Goal: Task Accomplishment & Management: Manage account settings

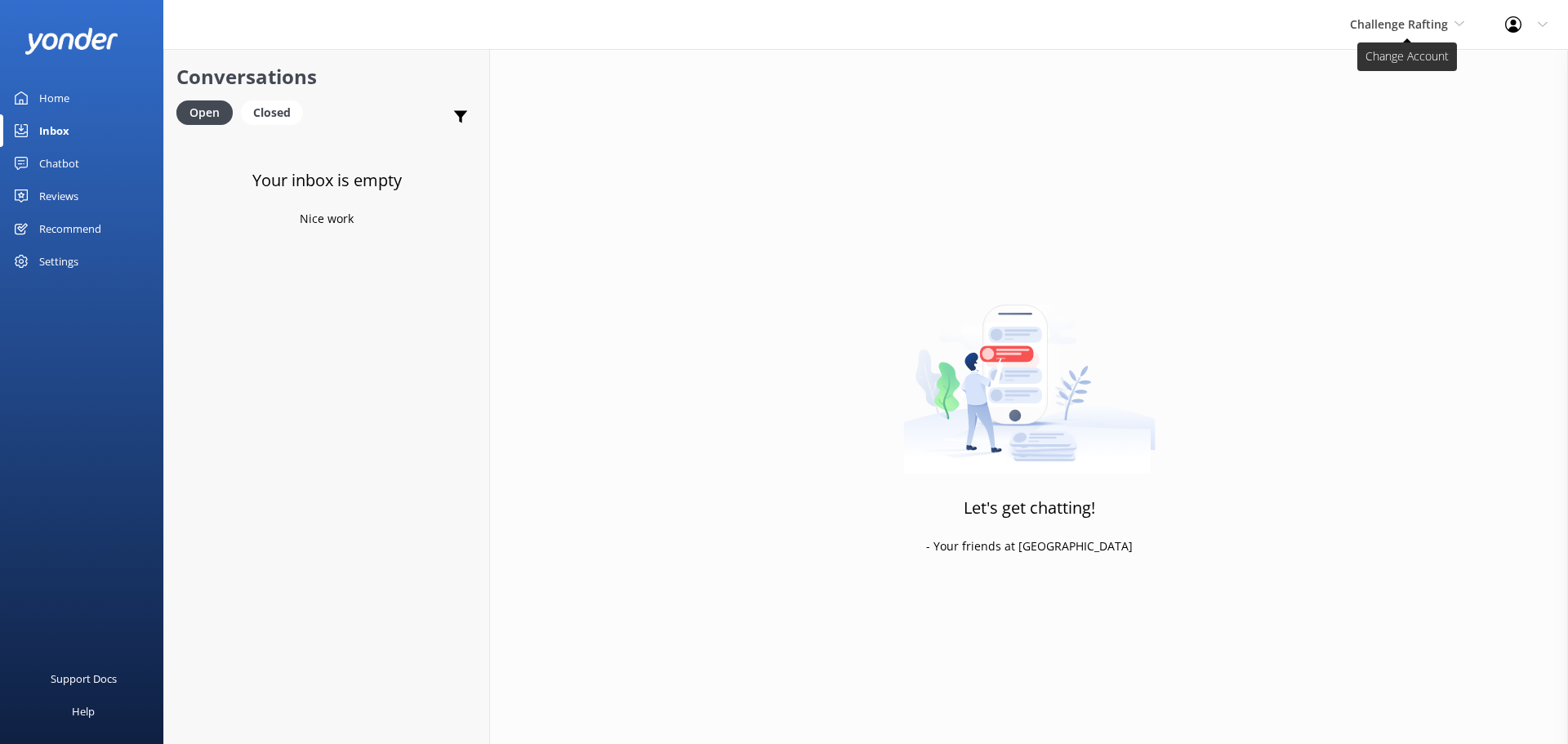
click at [1426, 24] on span "Challenge Rafting" at bounding box center [1399, 24] width 98 height 15
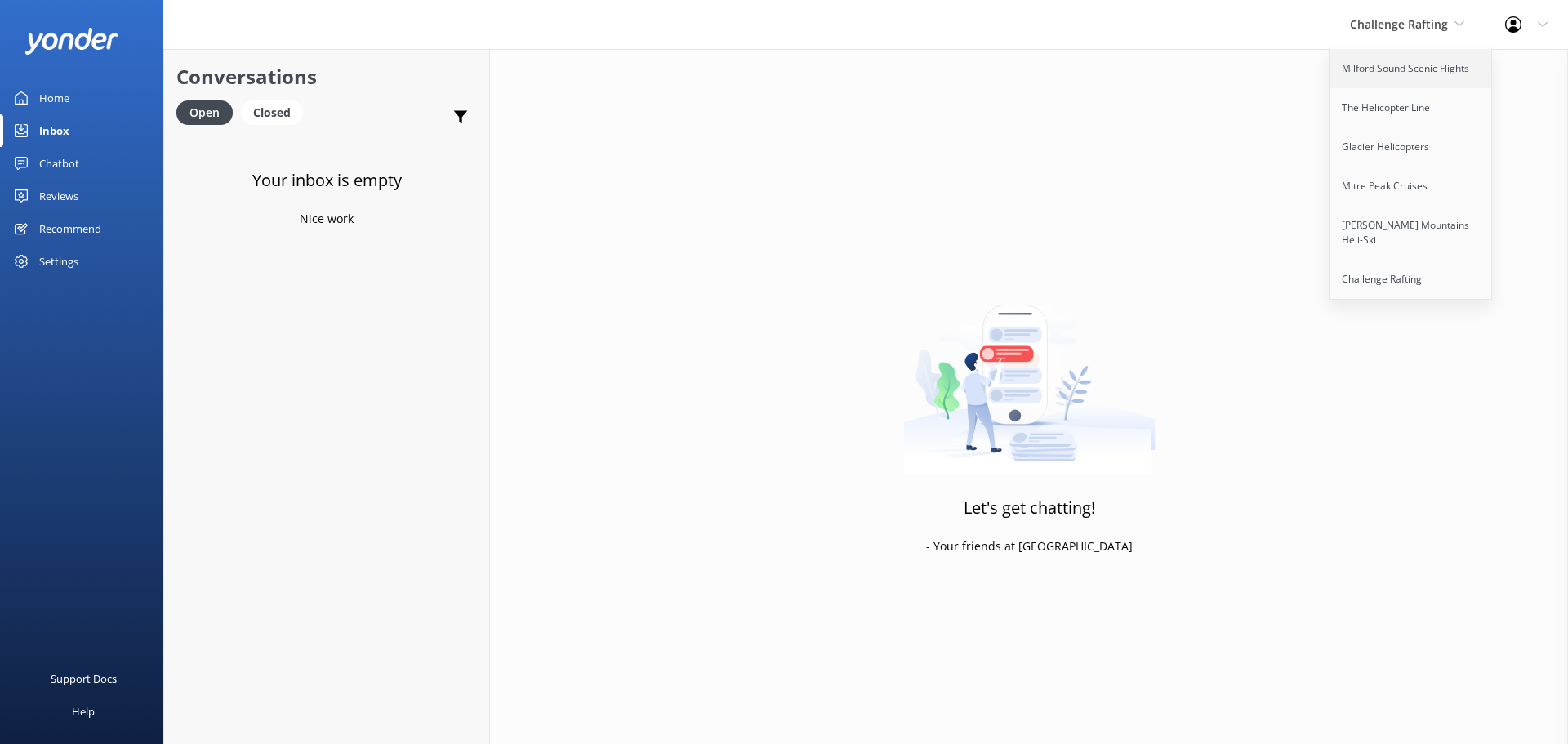
click at [1439, 74] on link "Milford Sound Scenic Flights" at bounding box center [1411, 68] width 163 height 39
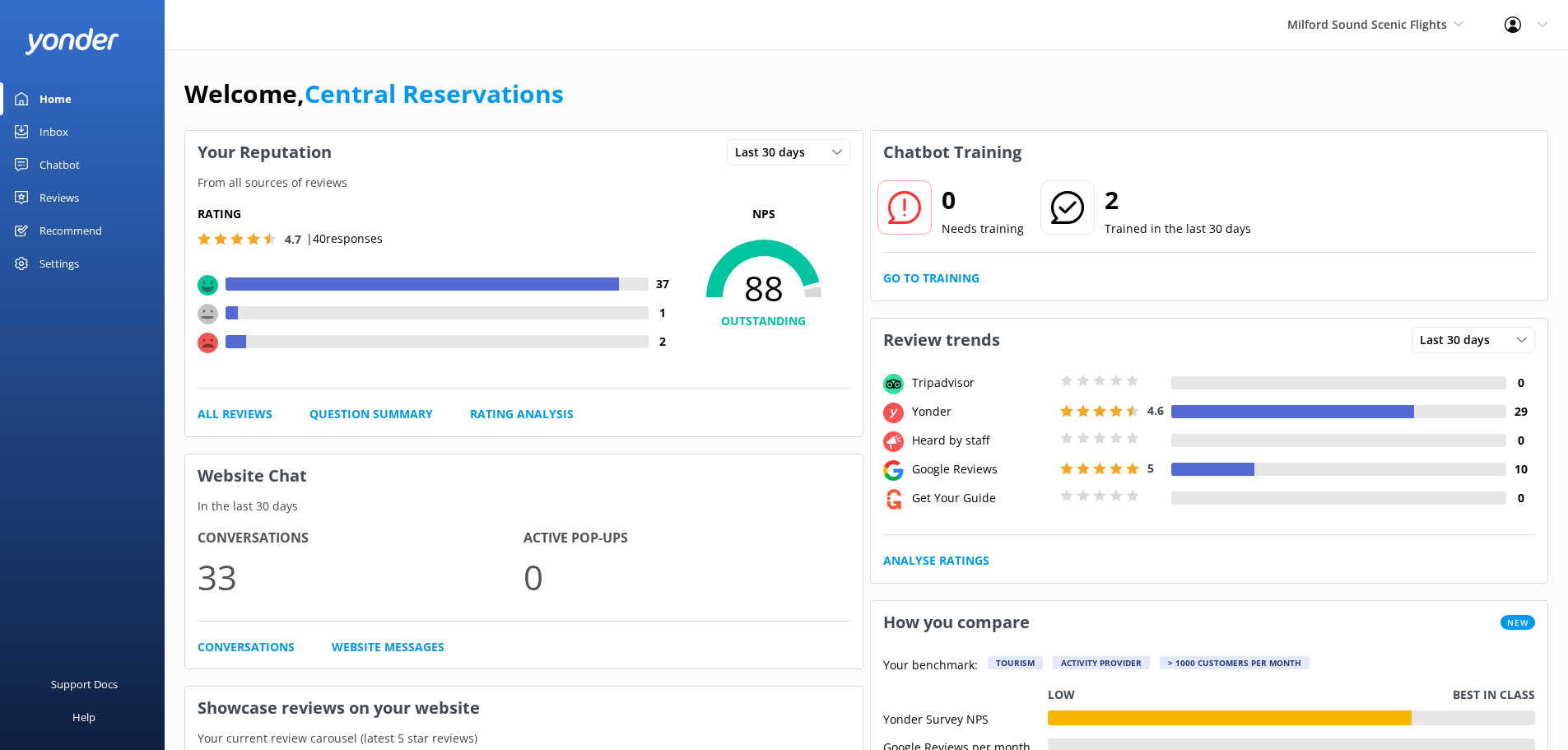
click at [120, 398] on div "Support Docs Help" at bounding box center [82, 562] width 165 height 375
click at [46, 130] on div "Inbox" at bounding box center [54, 132] width 29 height 33
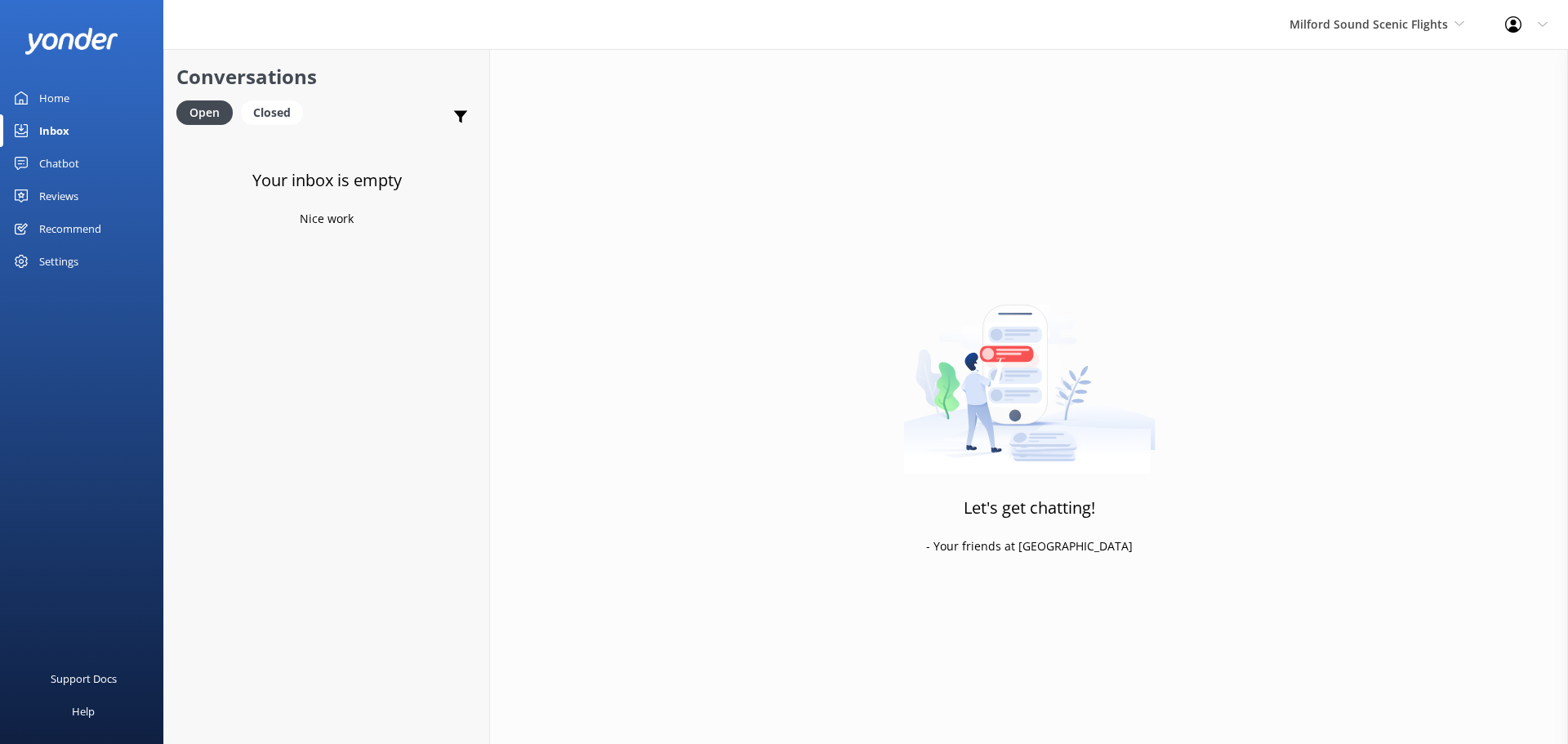
click at [1396, 12] on div "Milford Sound Scenic Flights Milford Sound Scenic Flights The Helicopter Line G…" at bounding box center [1377, 24] width 216 height 49
click at [1355, 70] on link "Milford Sound Scenic Flights" at bounding box center [1351, 68] width 163 height 39
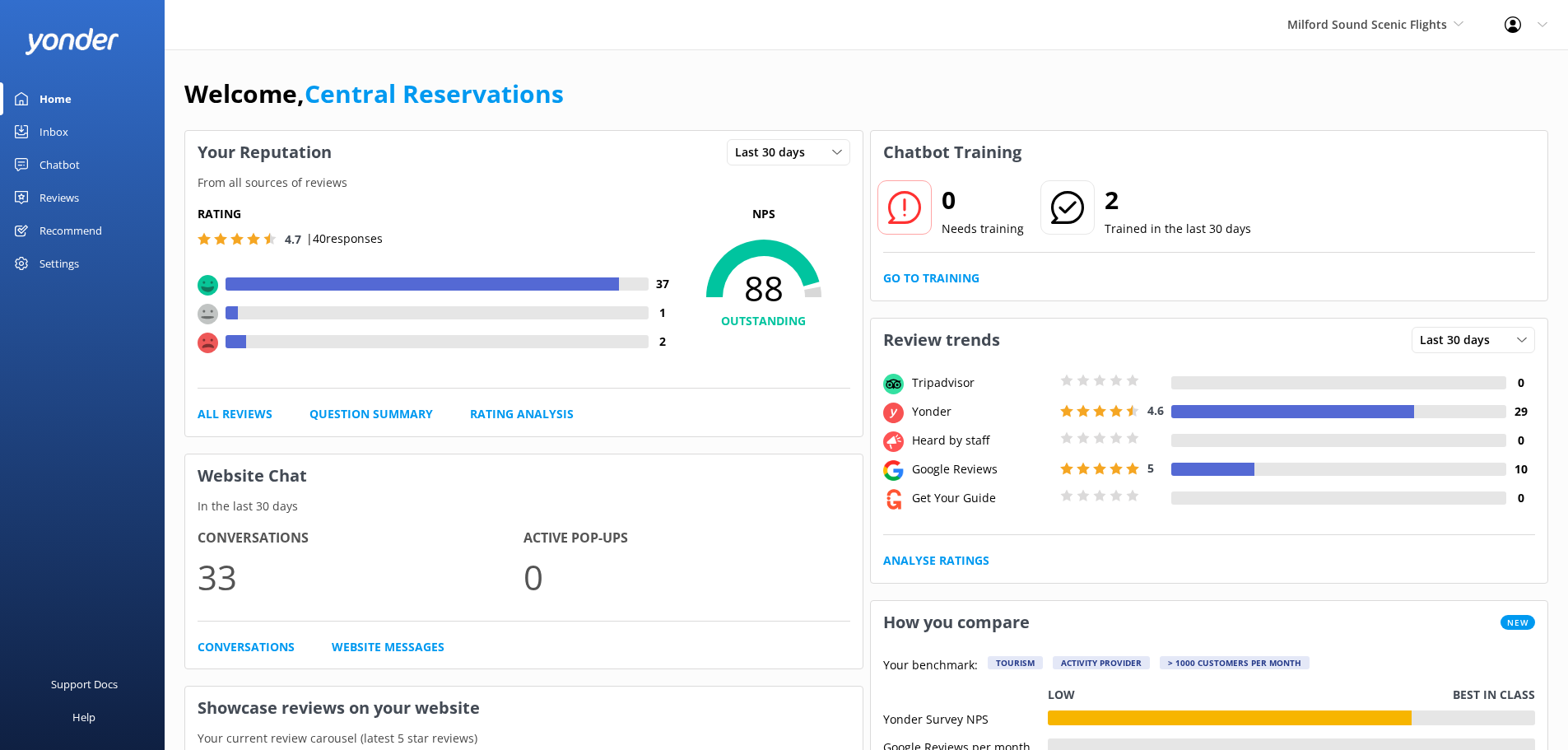
click at [64, 139] on div "Inbox" at bounding box center [54, 132] width 29 height 33
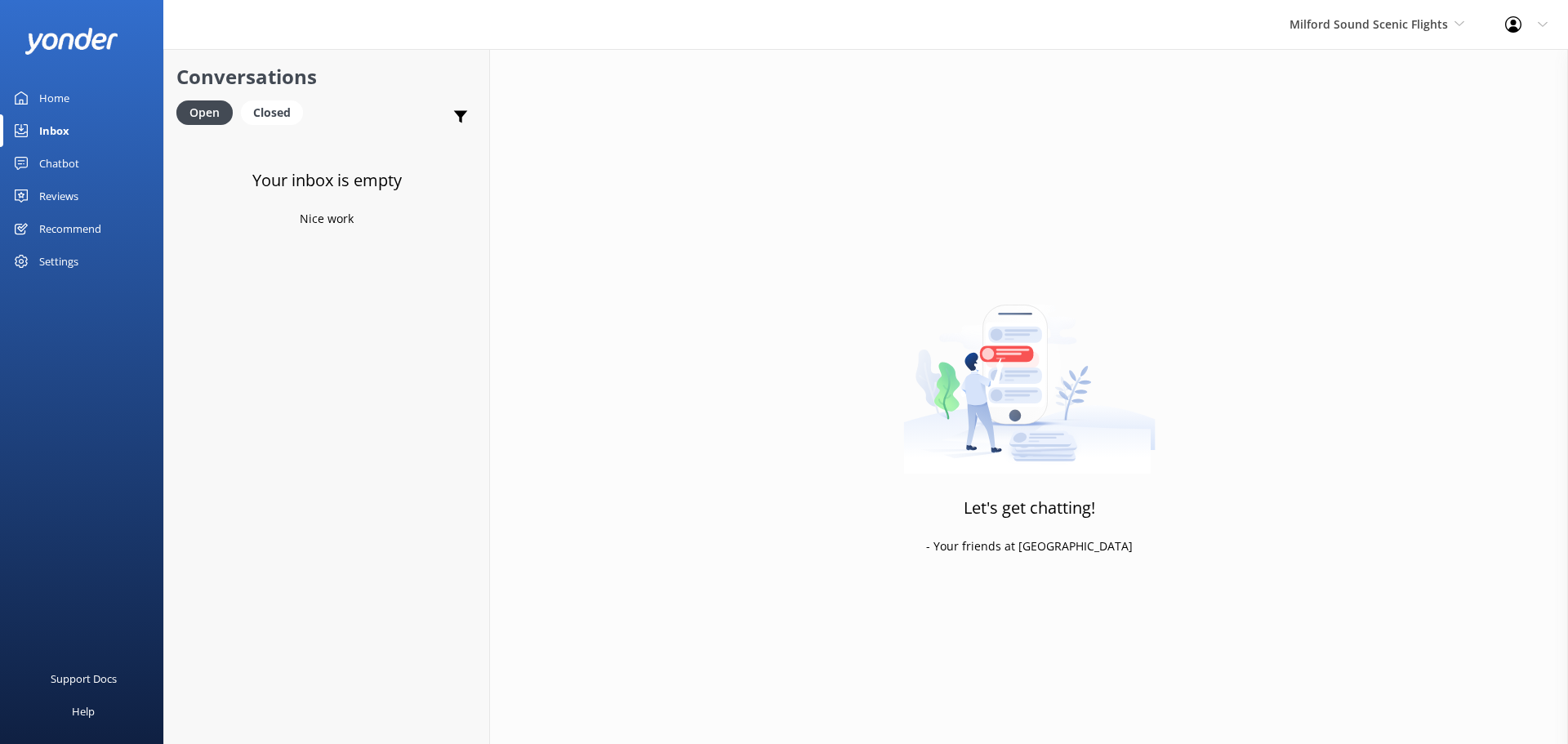
click at [1392, 5] on div "Milford Sound Scenic Flights Milford Sound Scenic Flights The Helicopter Line G…" at bounding box center [1377, 24] width 216 height 49
click at [1355, 113] on link "The Helicopter Line" at bounding box center [1351, 107] width 163 height 39
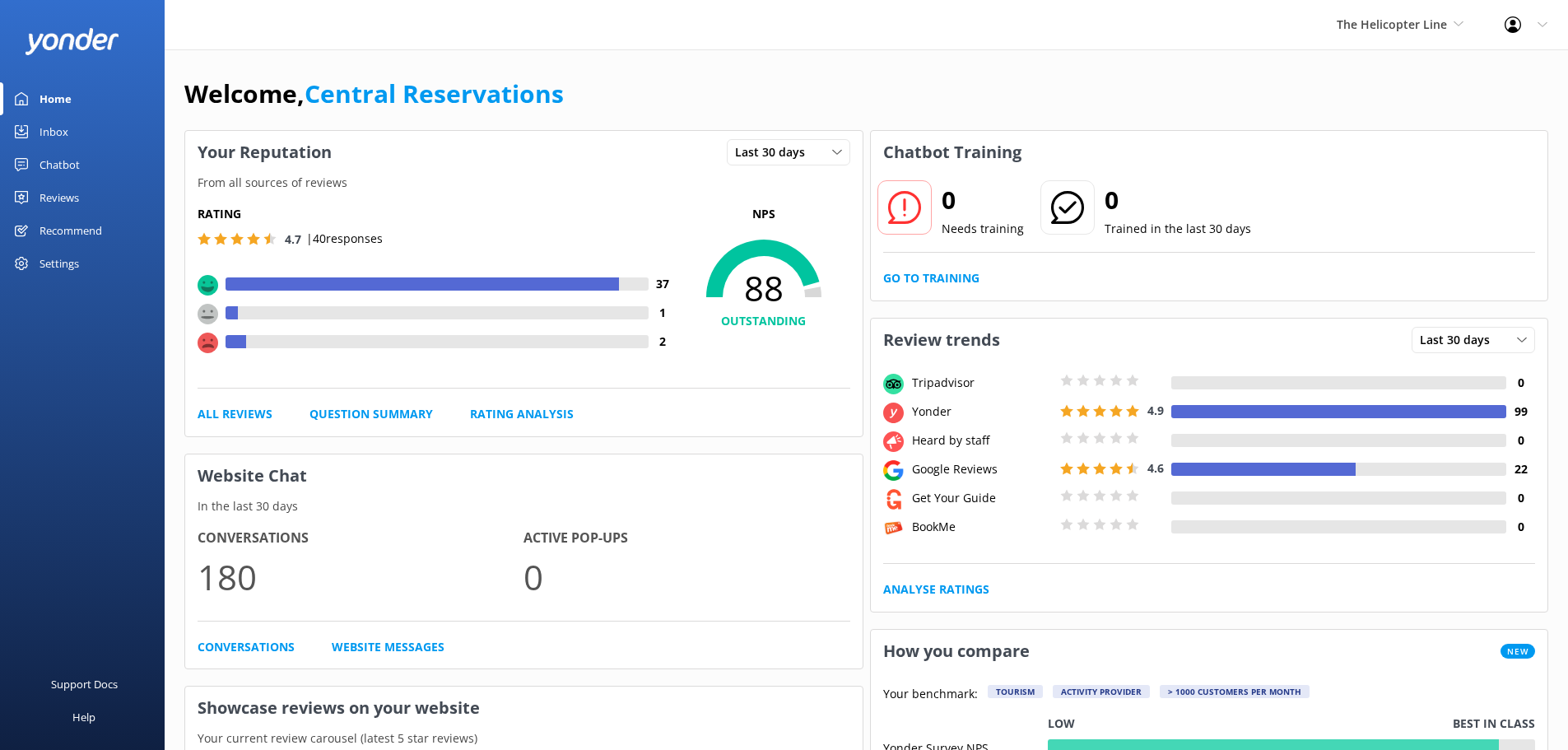
click at [80, 123] on link "Inbox" at bounding box center [82, 132] width 165 height 33
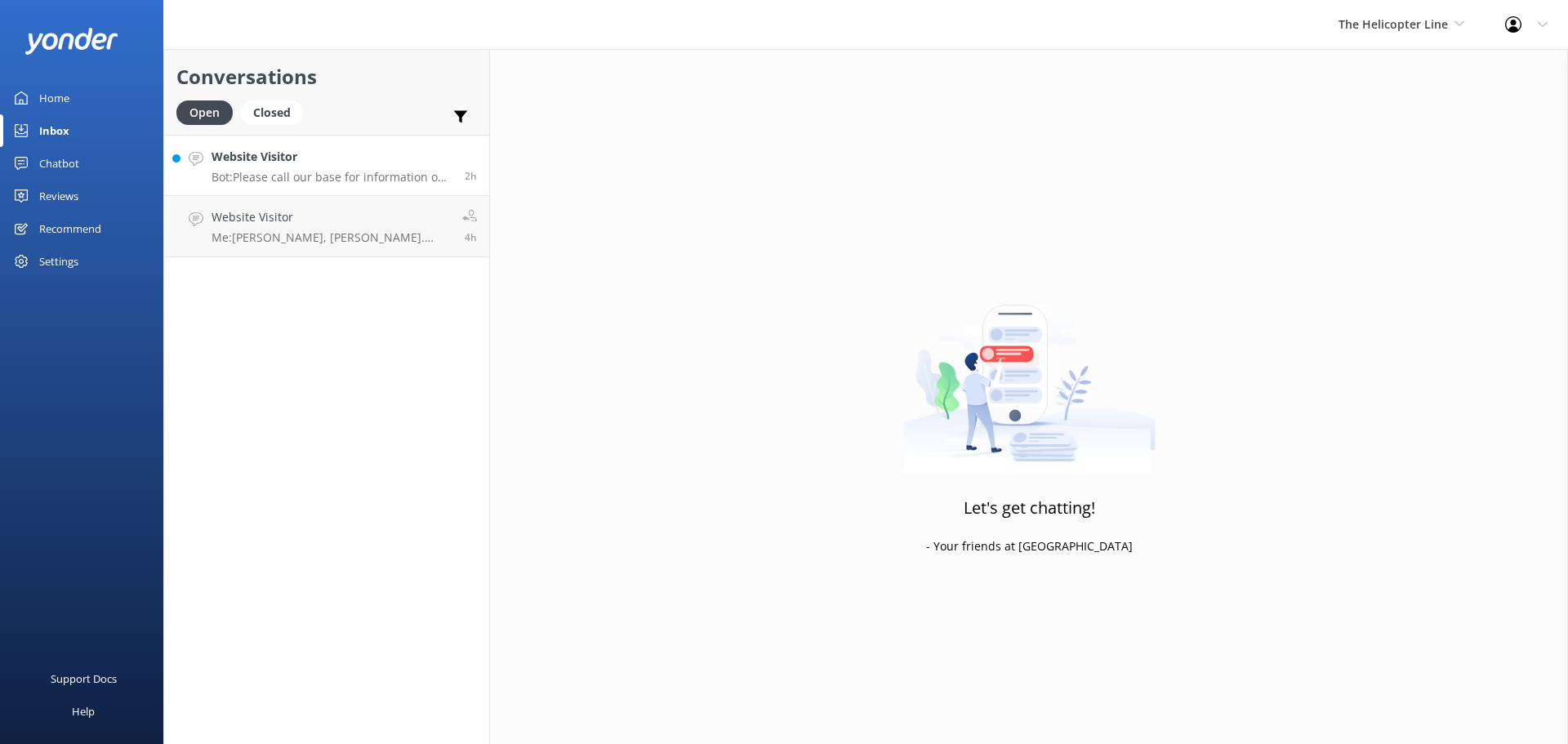
click at [373, 162] on h4 "Website Visitor" at bounding box center [332, 157] width 241 height 18
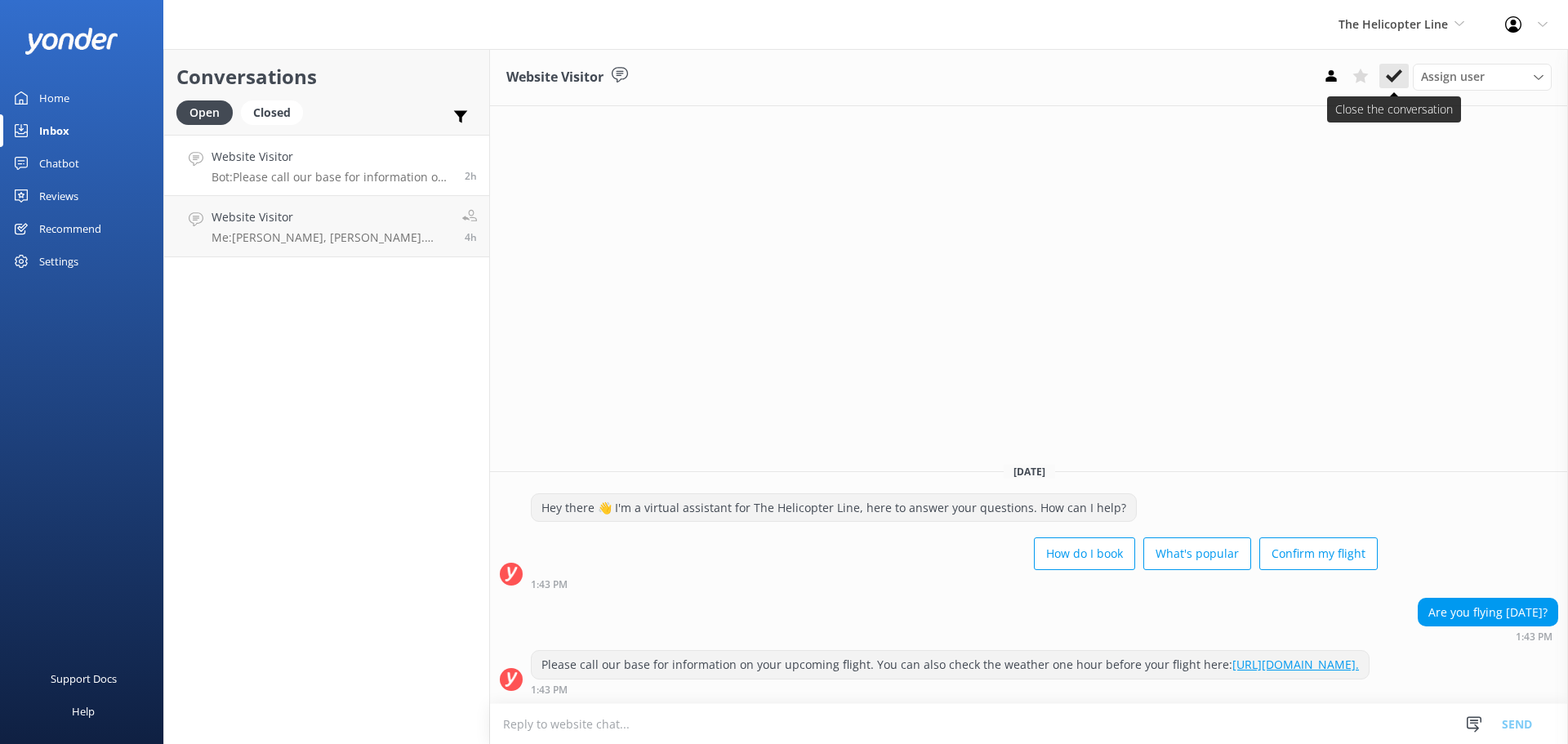
click at [1393, 83] on icon at bounding box center [1394, 76] width 16 height 16
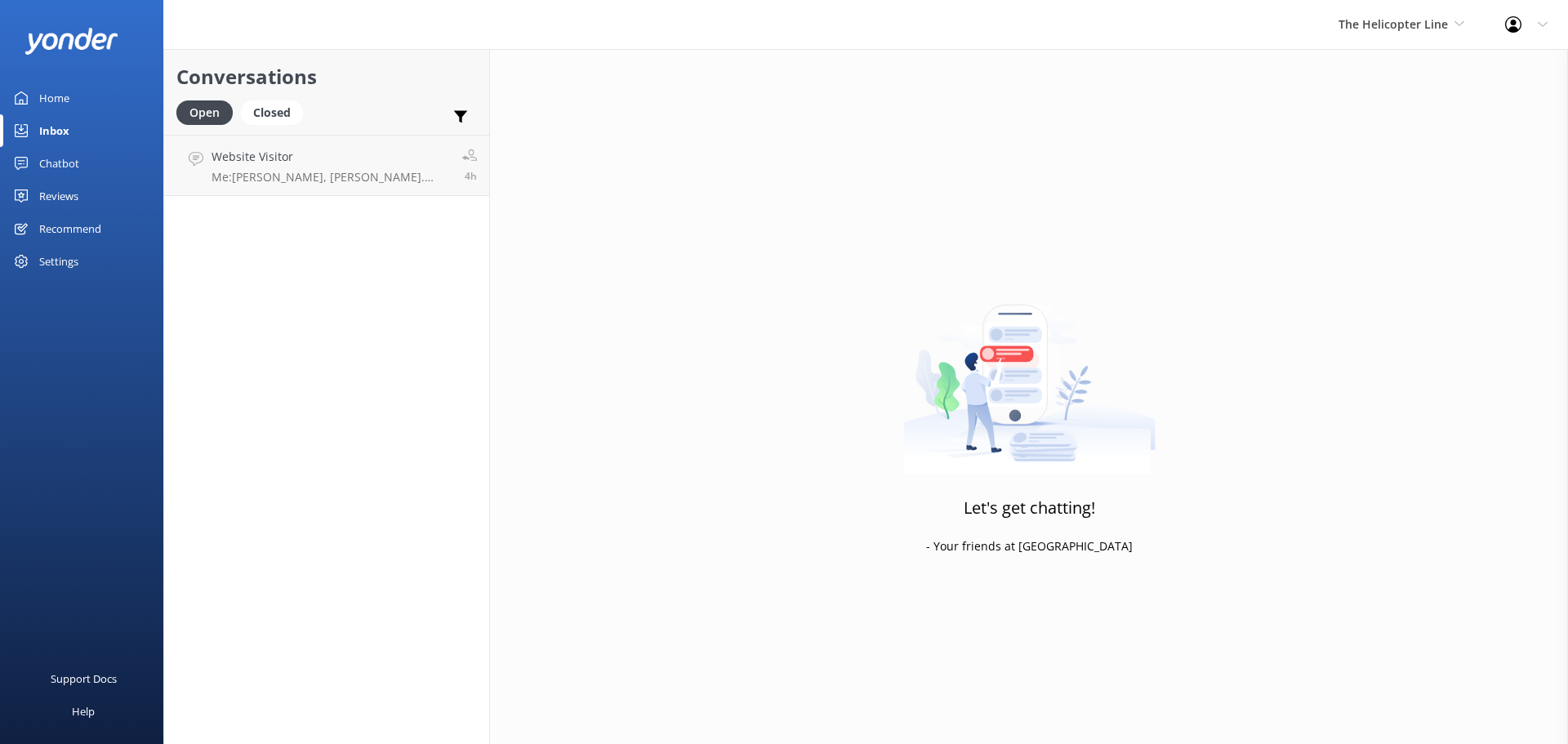
drag, startPoint x: 336, startPoint y: 162, endPoint x: 489, endPoint y: 136, distance: 155.2
click at [336, 162] on h4 "Website Visitor" at bounding box center [330, 157] width 239 height 18
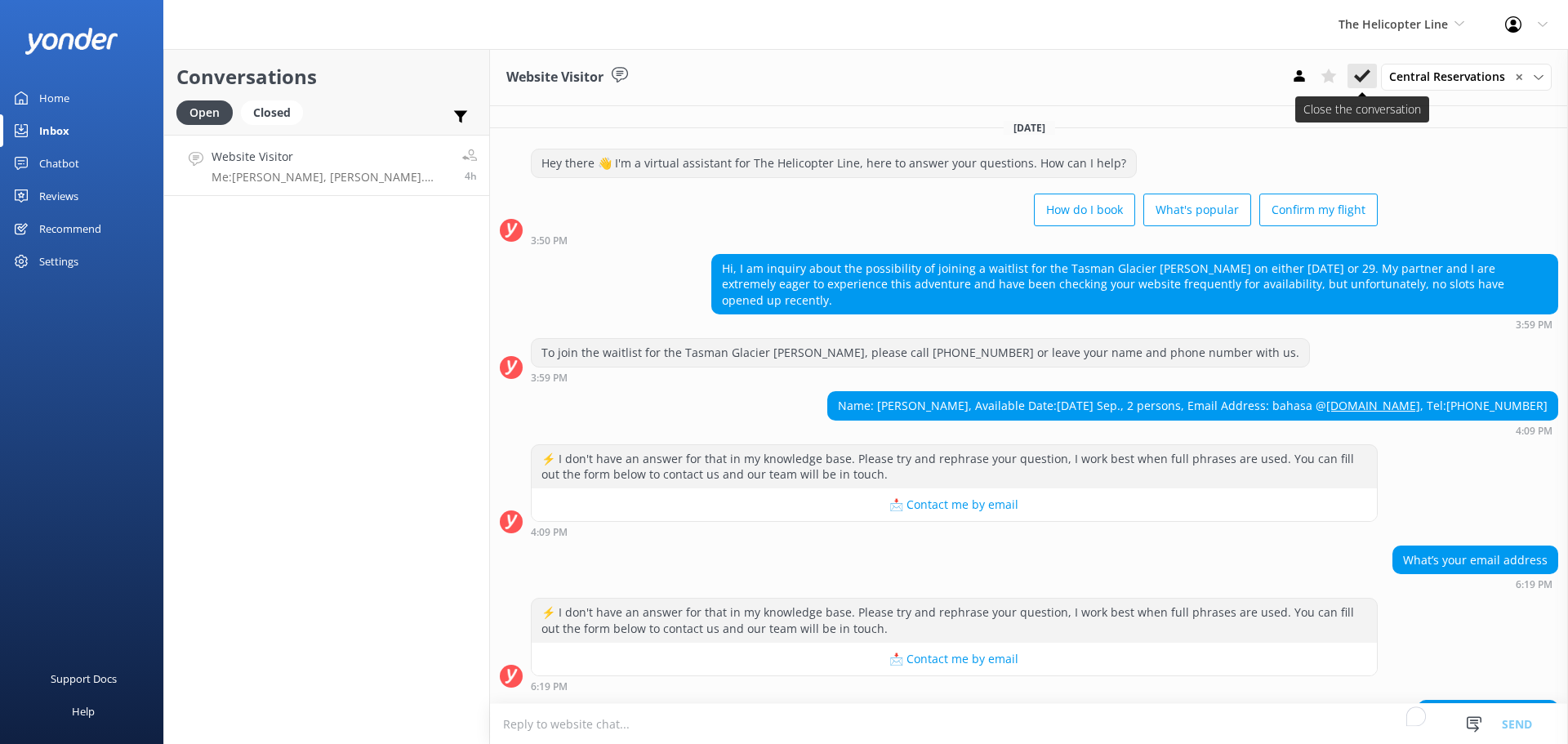
scroll to position [270, 0]
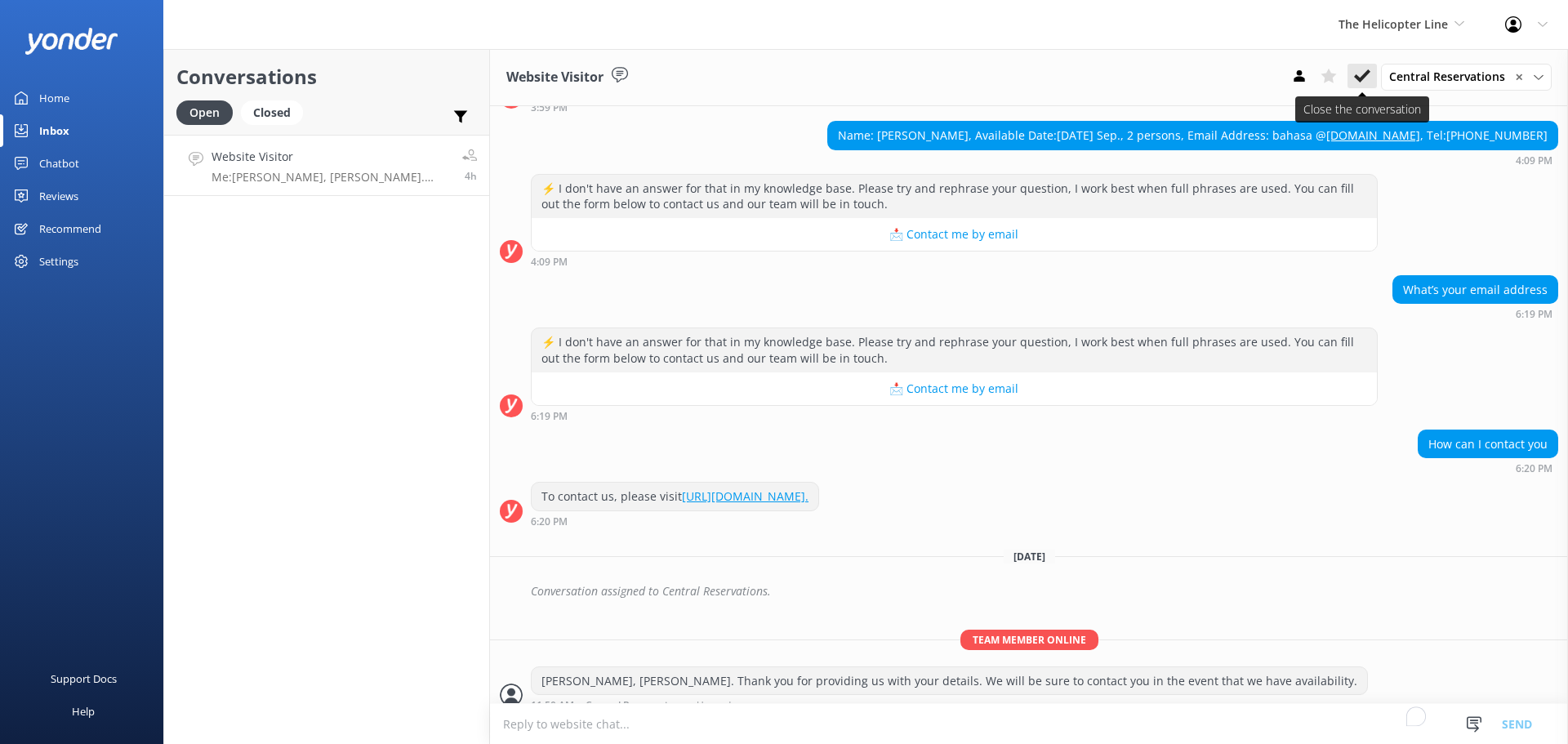
click at [1359, 65] on button at bounding box center [1362, 75] width 29 height 24
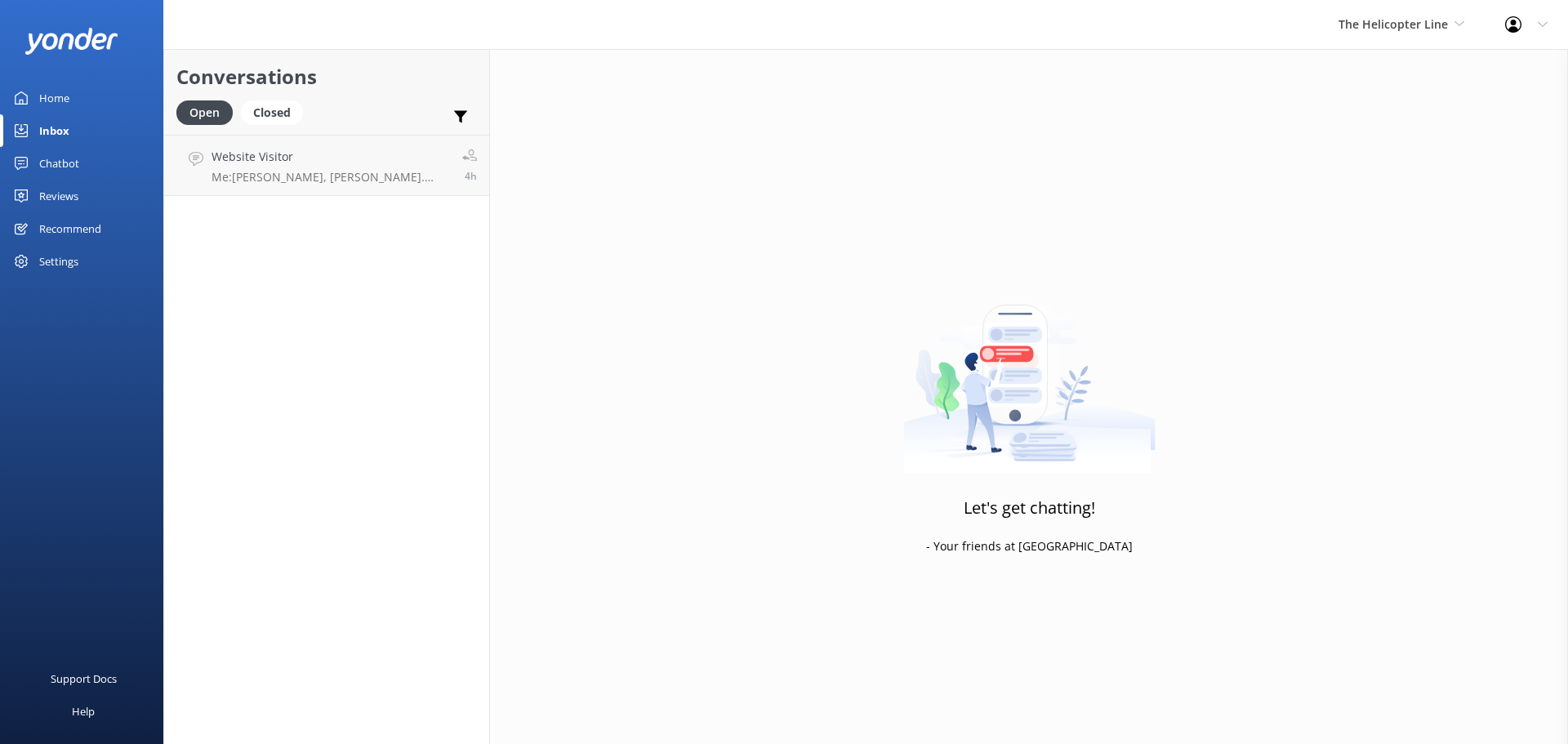
click at [1358, 72] on div "Let's get chatting! - Your friends at Yonder" at bounding box center [1029, 421] width 1078 height 744
click at [1386, 19] on span "The Helicopter Line" at bounding box center [1393, 24] width 110 height 15
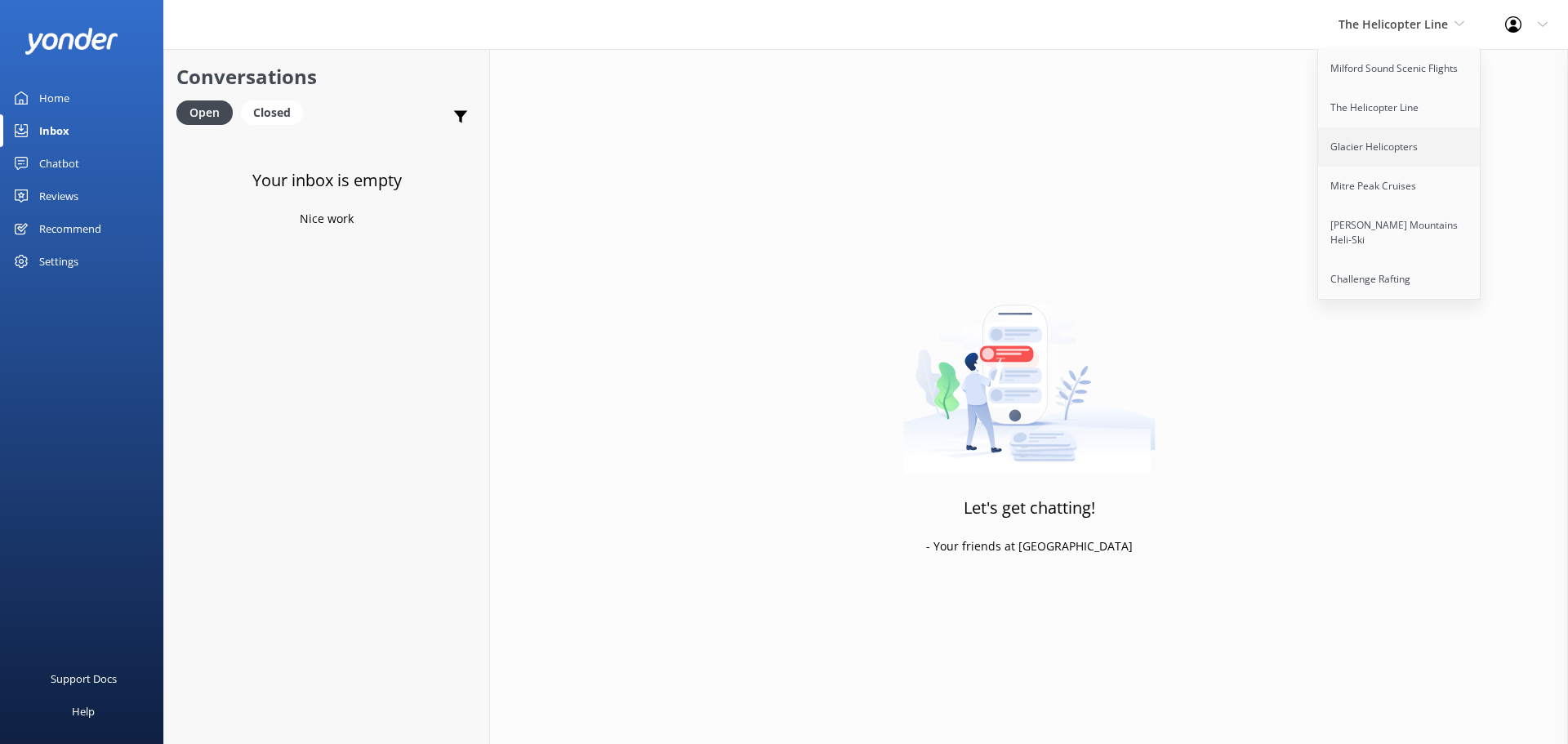
click at [1392, 137] on link "Glacier Helicopters" at bounding box center [1400, 146] width 163 height 39
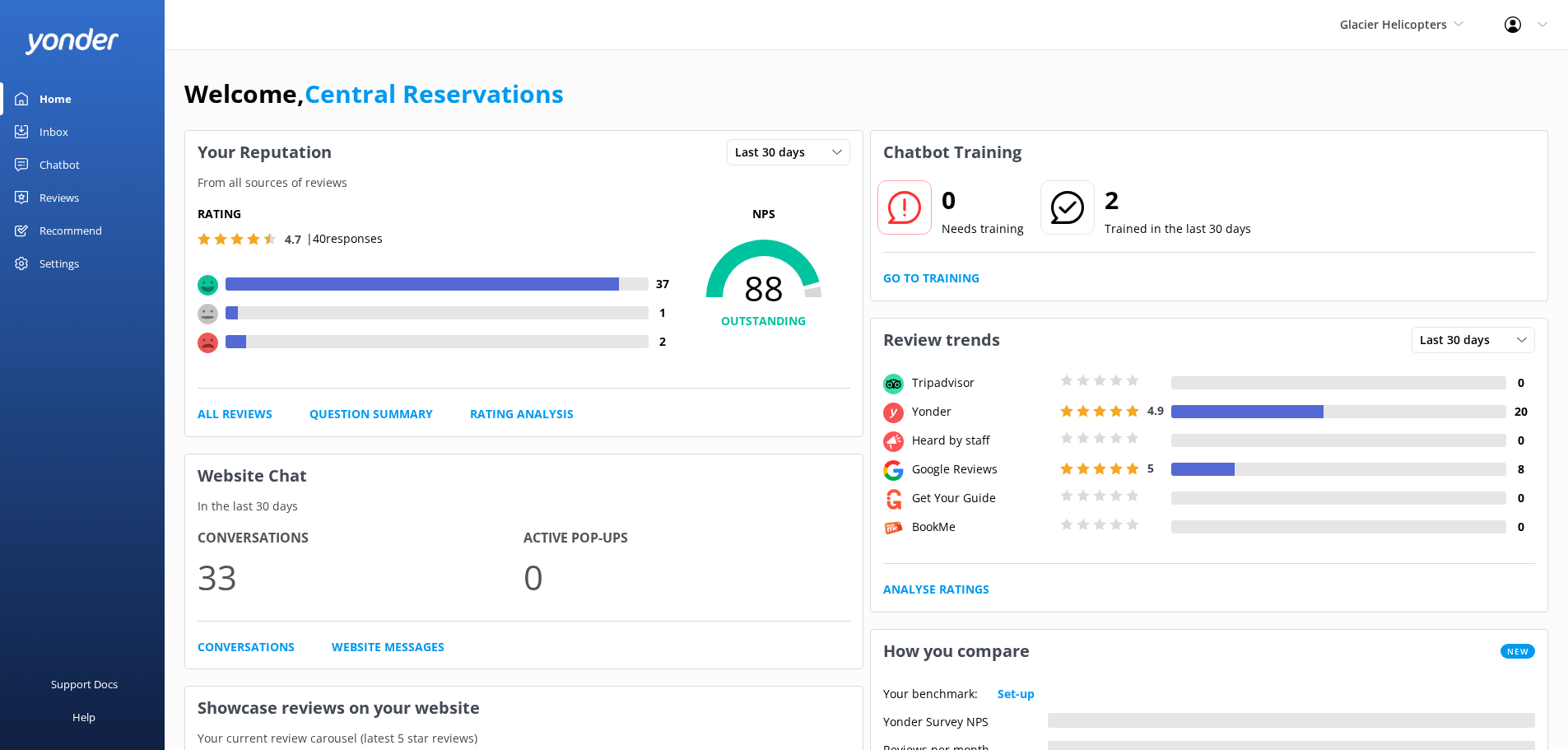
click at [91, 131] on link "Inbox" at bounding box center [82, 132] width 165 height 33
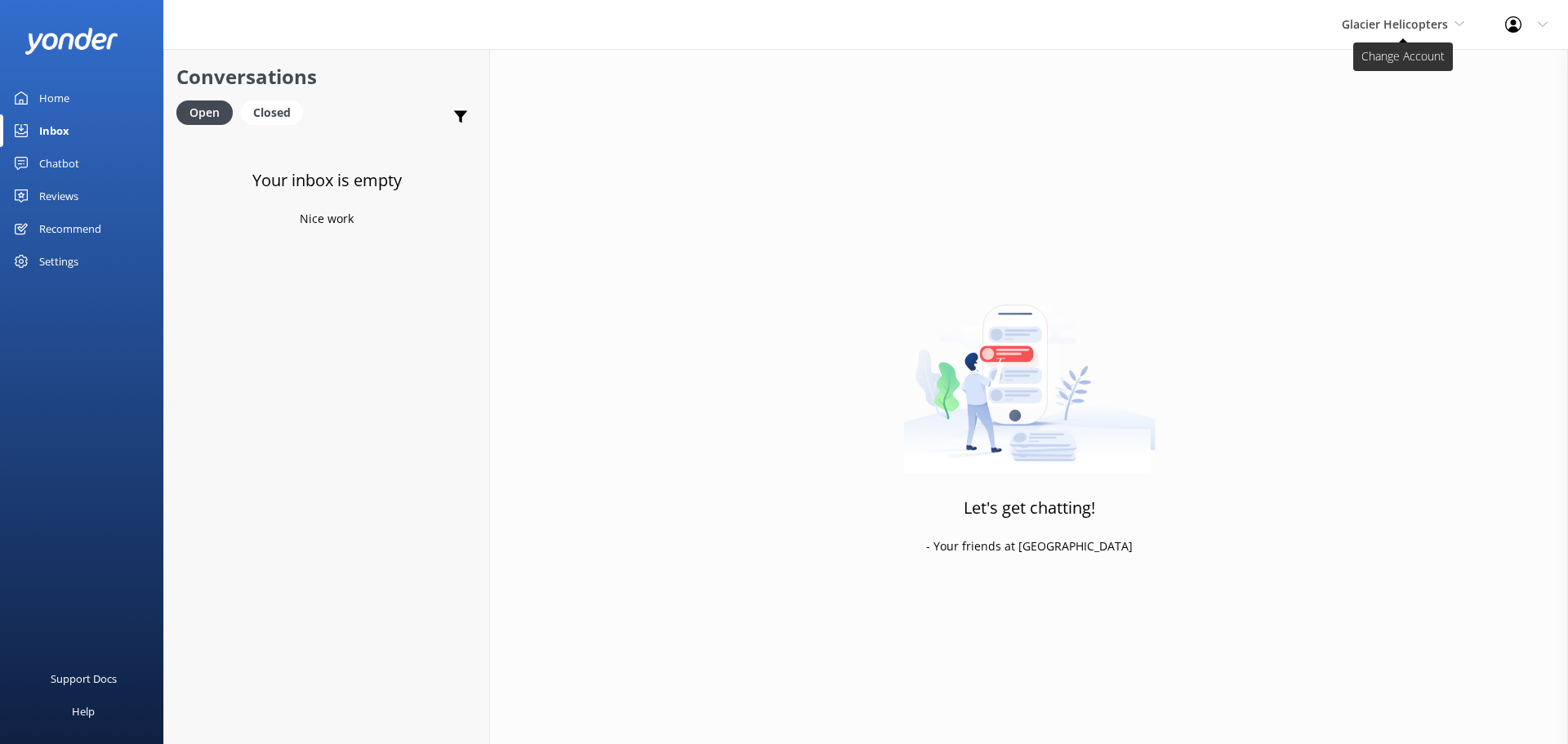
click at [1362, 30] on span "Glacier Helicopters" at bounding box center [1395, 24] width 106 height 15
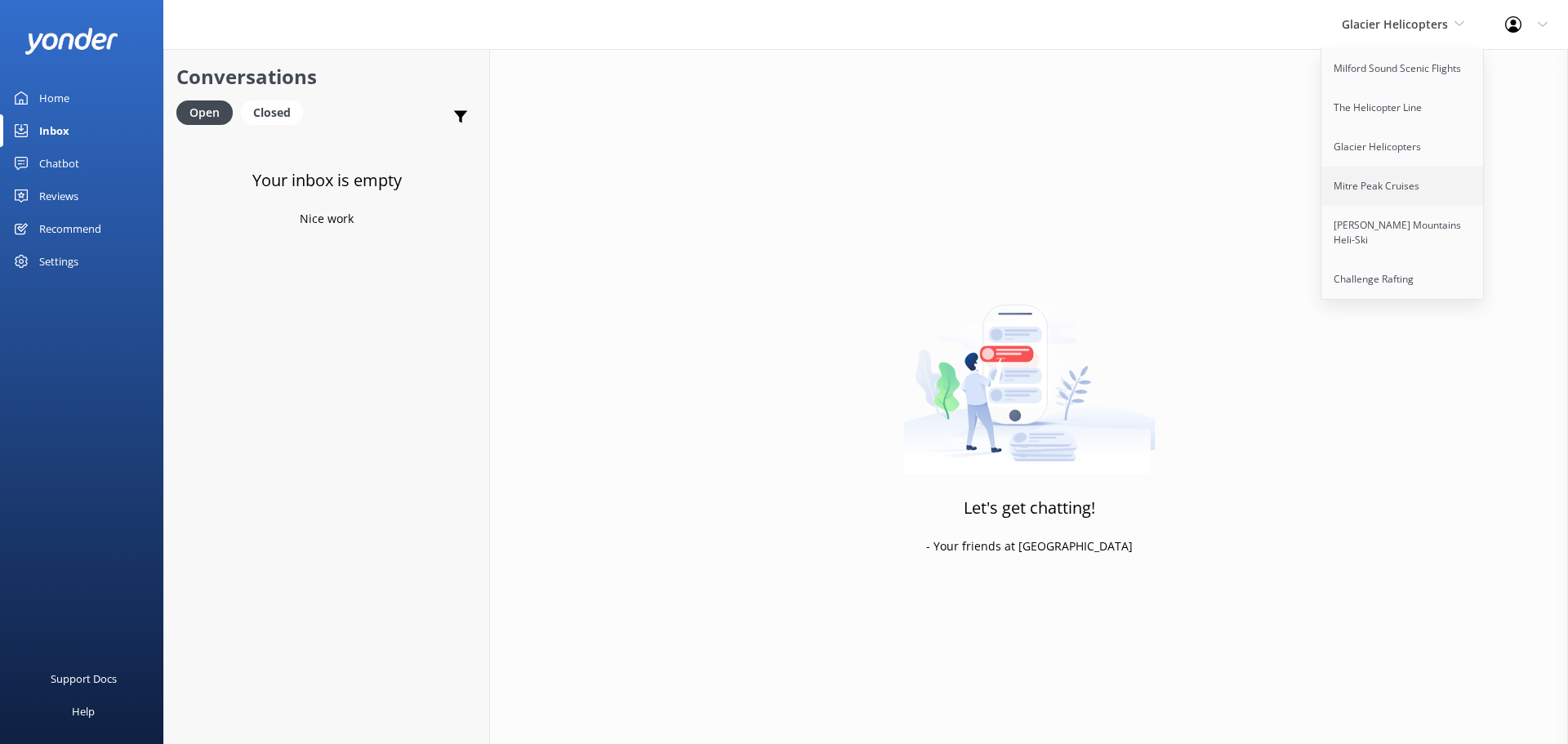
click at [1334, 180] on link "Mitre Peak Cruises" at bounding box center [1403, 186] width 163 height 39
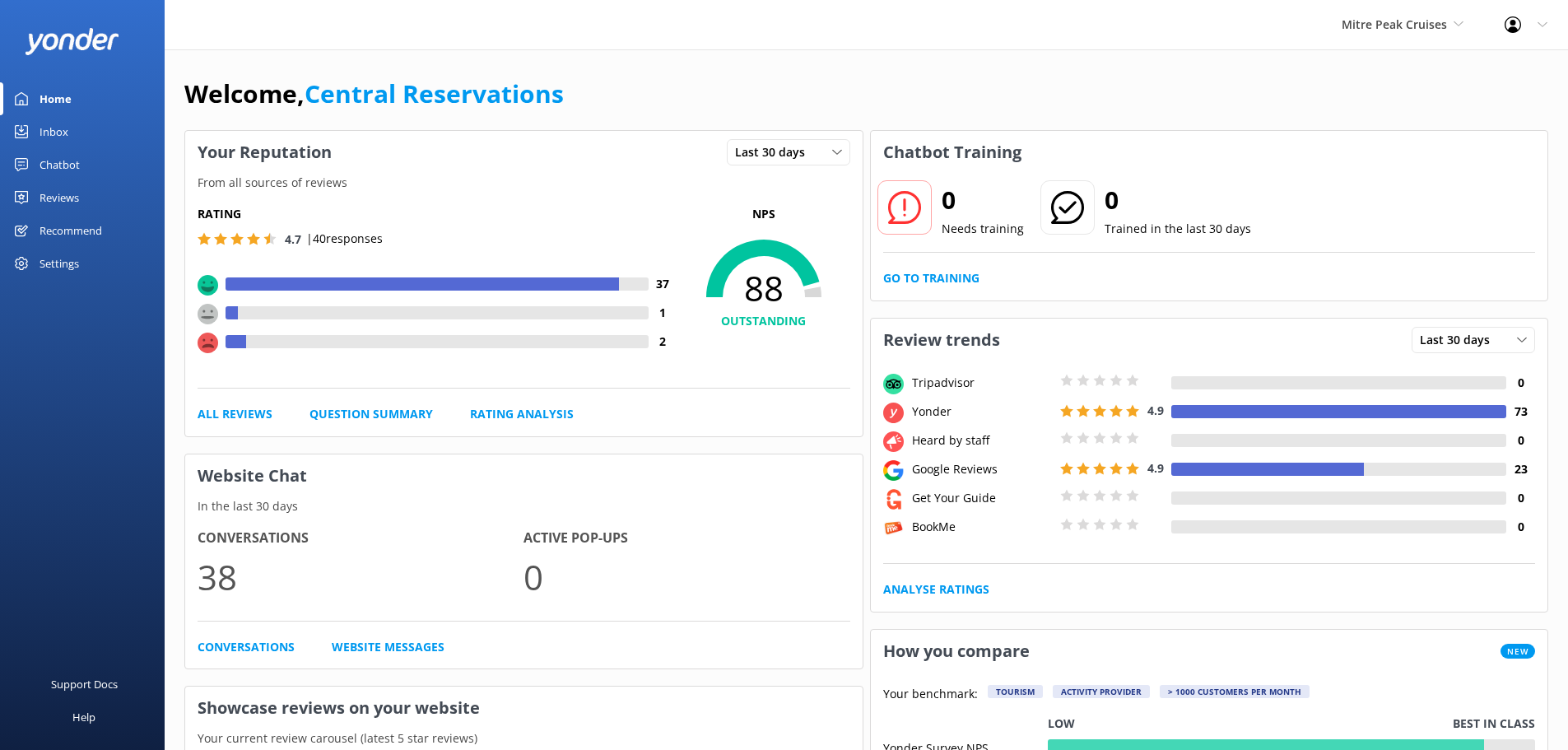
click at [48, 128] on div "Inbox" at bounding box center [54, 132] width 29 height 33
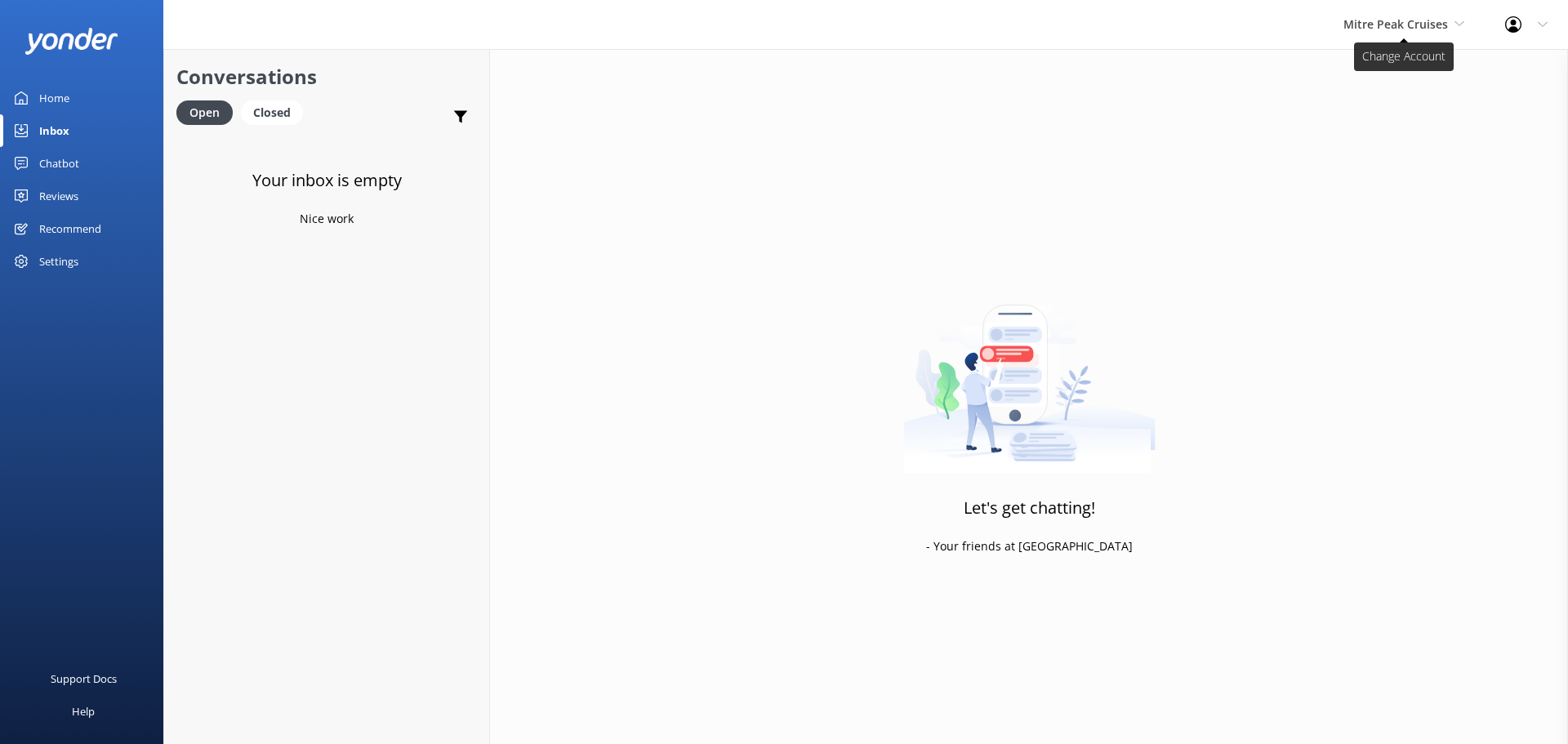
click at [1415, 25] on span "Mitre Peak Cruises" at bounding box center [1396, 24] width 104 height 15
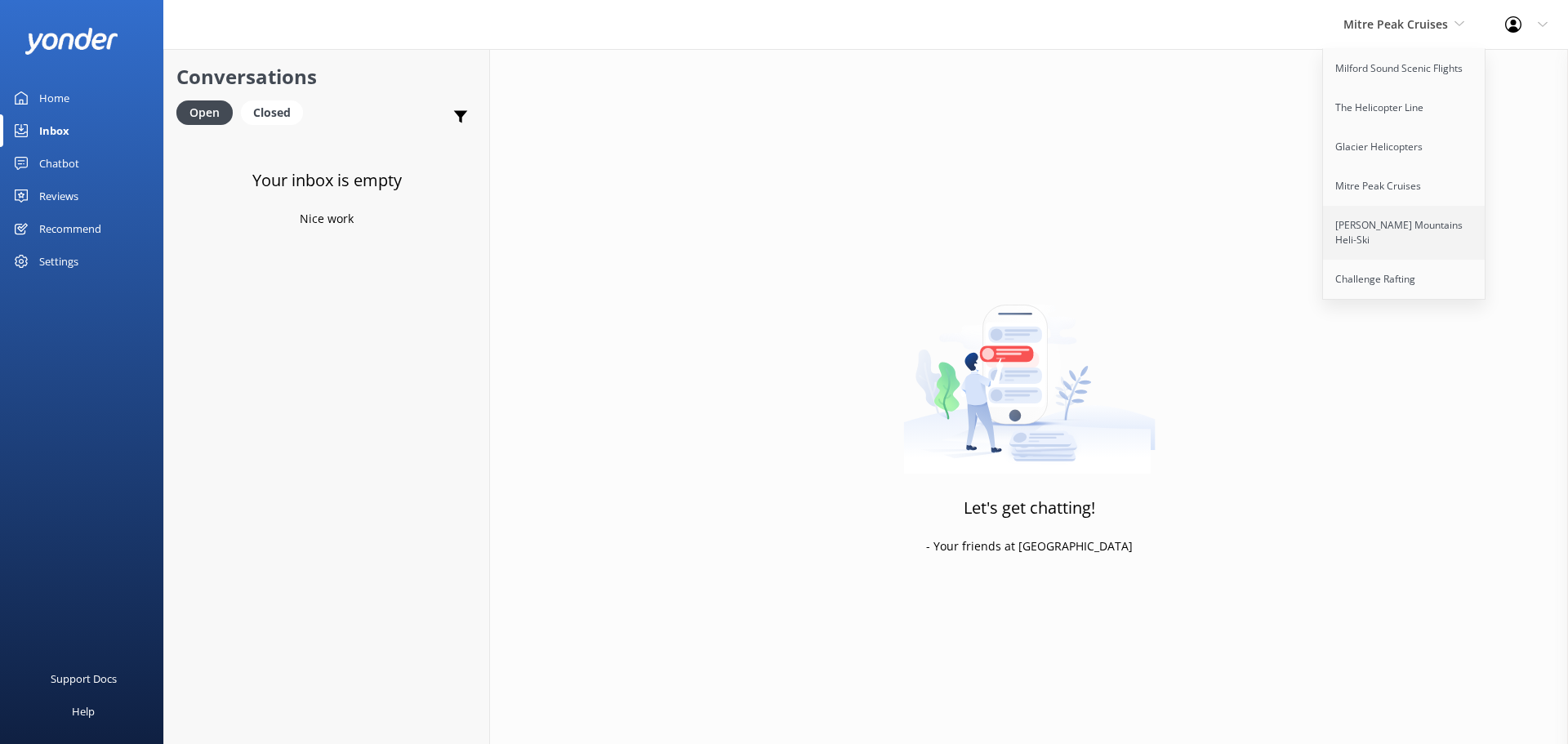
click at [1396, 213] on link "[PERSON_NAME] Mountains Heli-Ski" at bounding box center [1405, 232] width 163 height 54
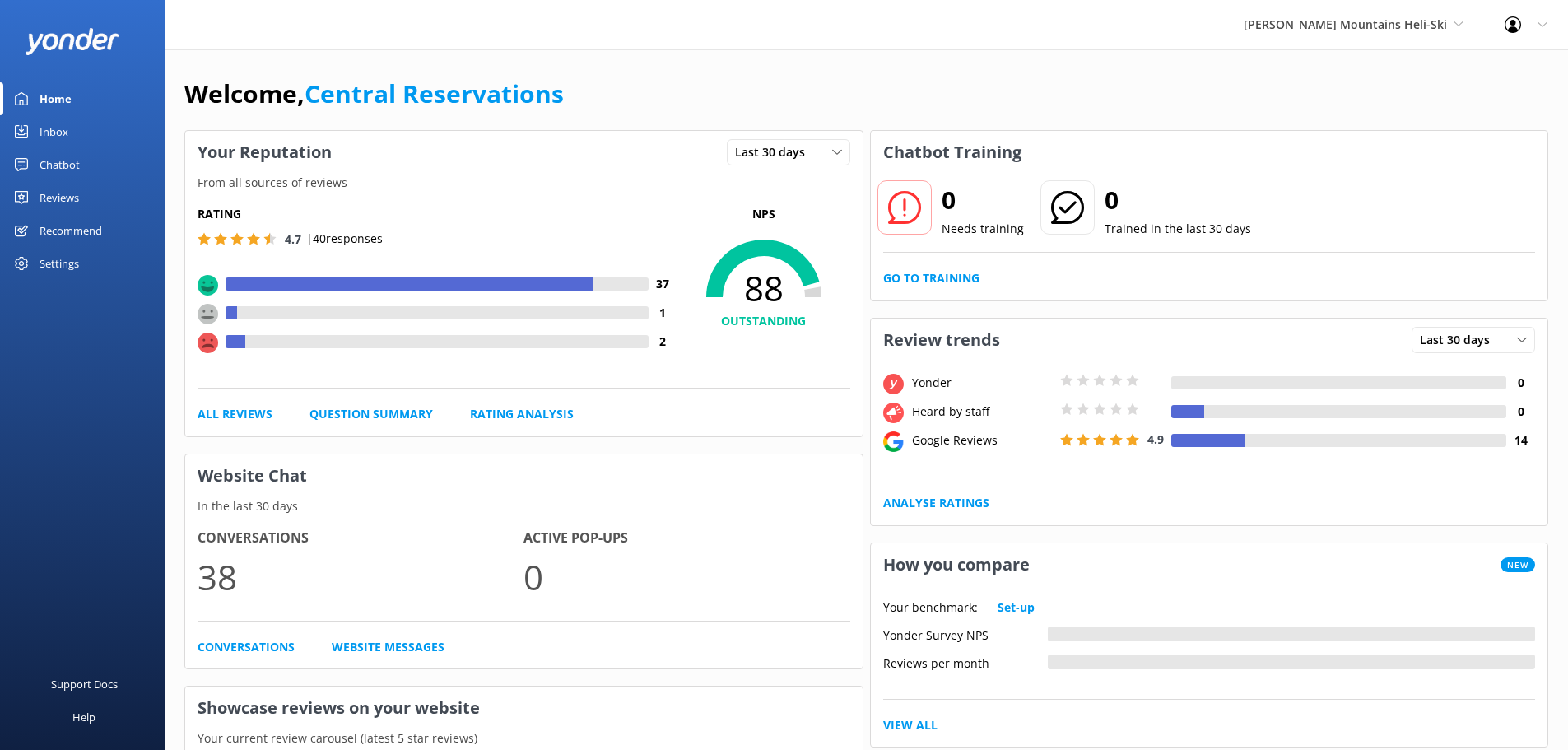
click at [71, 132] on link "Inbox" at bounding box center [82, 132] width 165 height 33
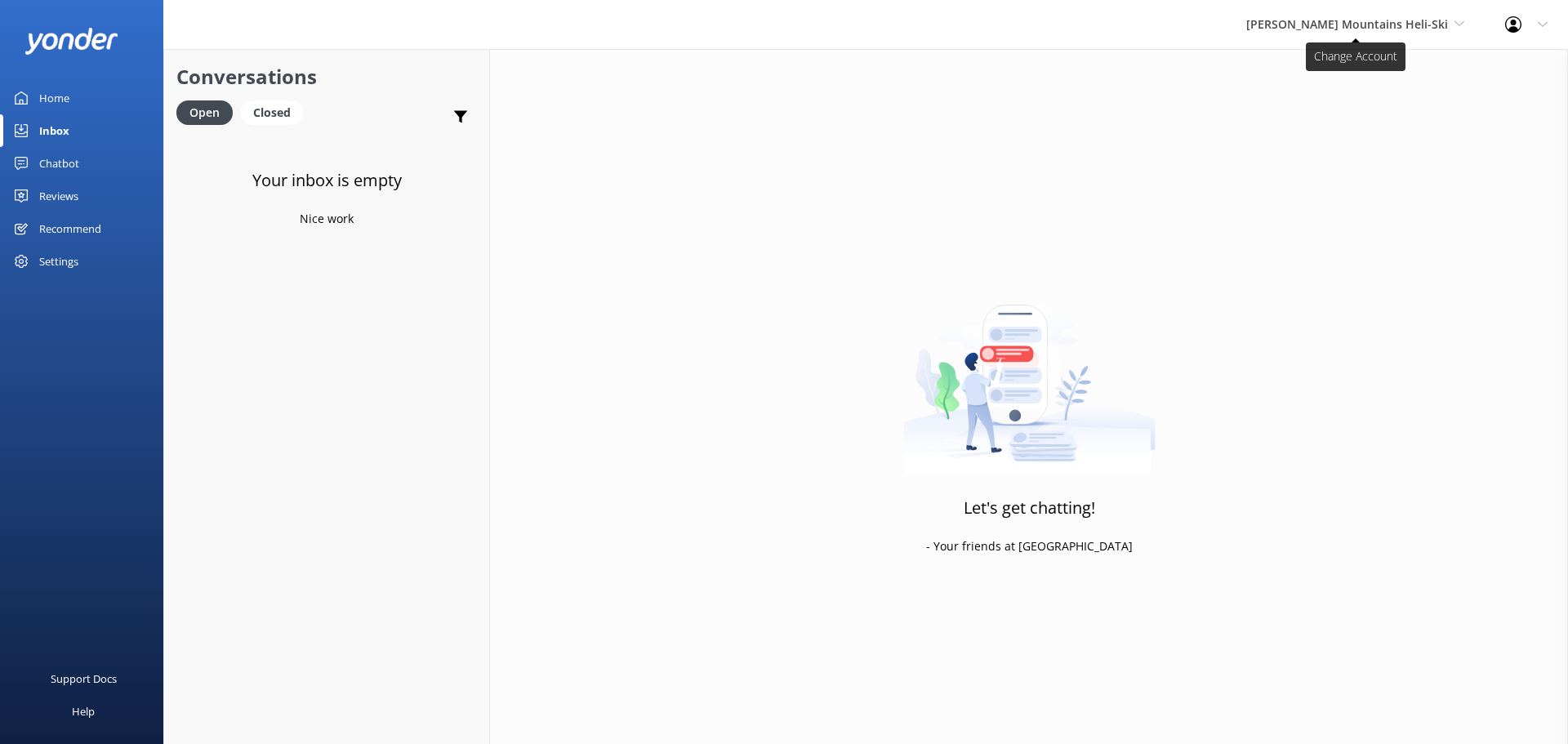
click at [1405, 29] on span "[PERSON_NAME] Mountains Heli-Ski" at bounding box center [1347, 24] width 201 height 15
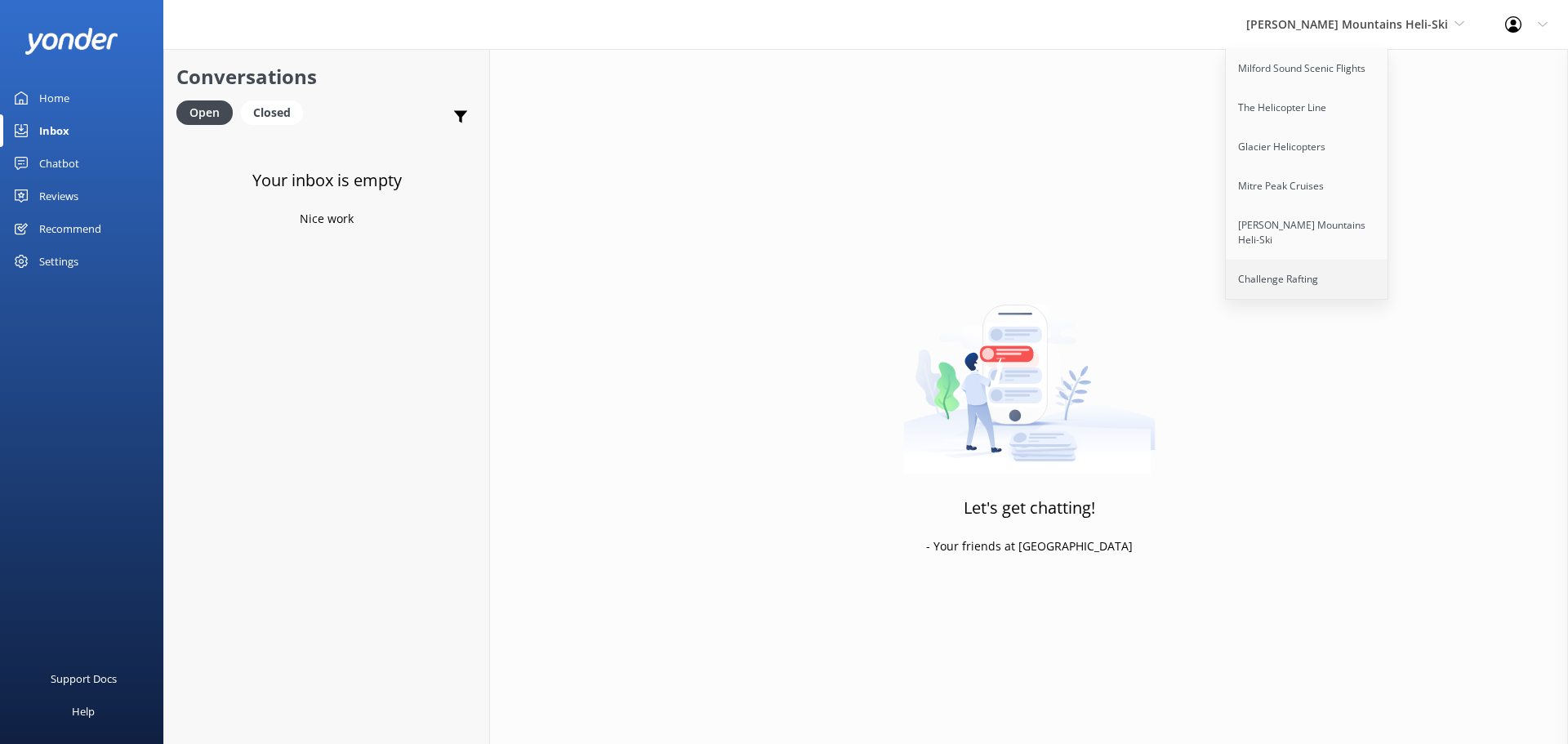
click at [1320, 266] on link "Challenge Rafting" at bounding box center [1308, 279] width 163 height 39
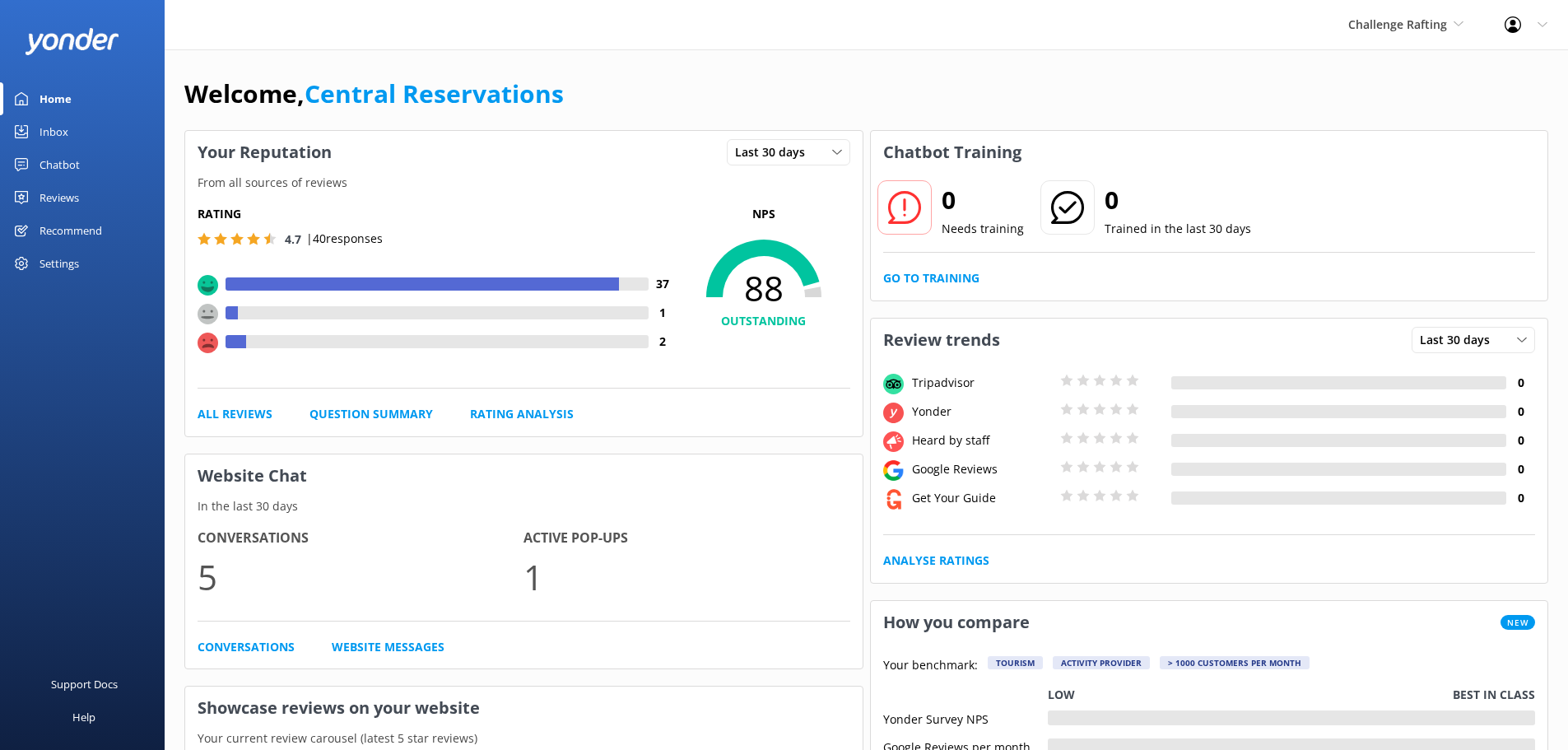
click at [76, 132] on link "Inbox" at bounding box center [82, 132] width 165 height 33
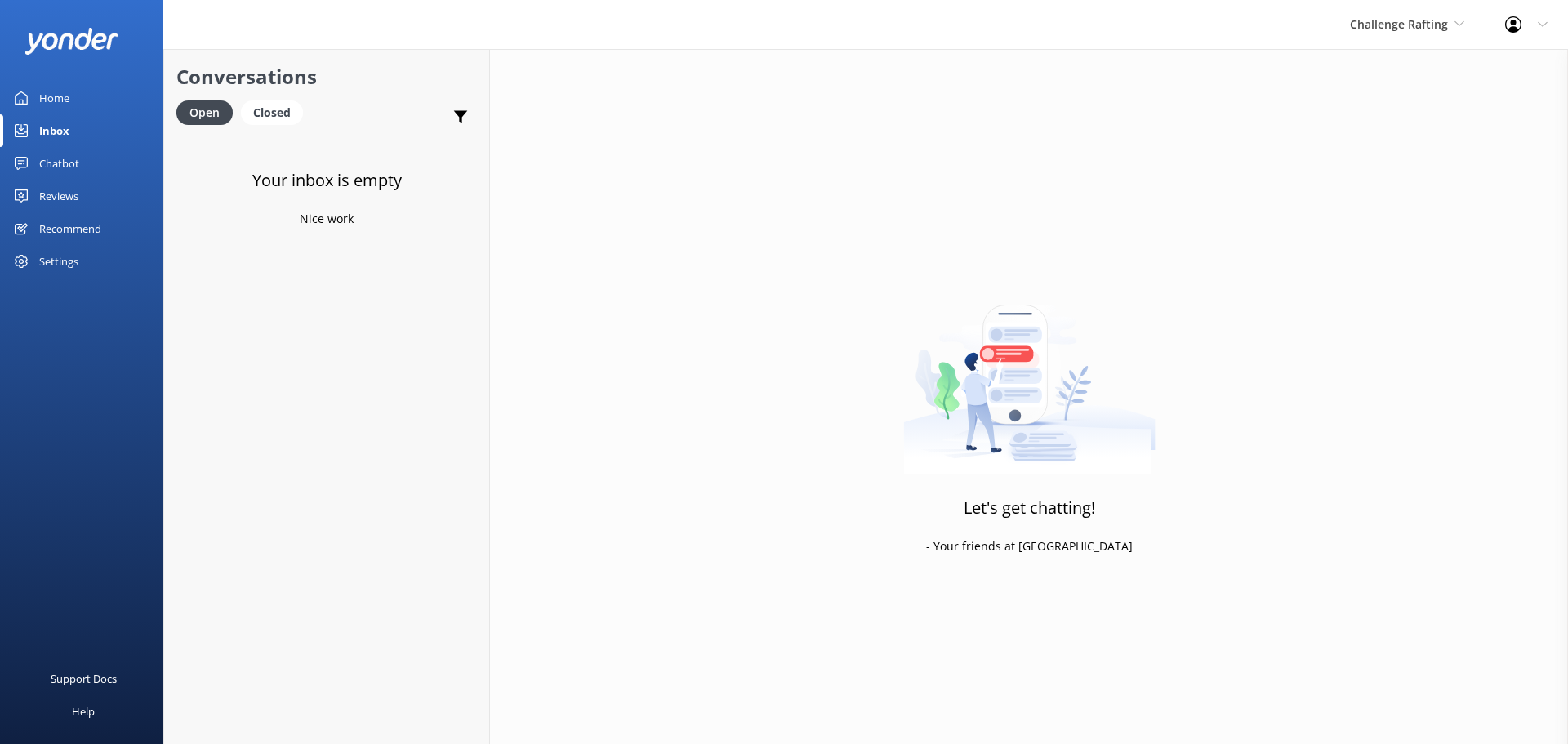
click at [1426, 5] on div "Challenge Rafting Milford Sound Scenic Flights The Helicopter Line Glacier Heli…" at bounding box center [1406, 24] width 155 height 49
click at [1424, 11] on div "Challenge Rafting Milford Sound Scenic Flights The Helicopter Line Glacier Heli…" at bounding box center [1406, 24] width 155 height 49
